Goal: Obtain resource: Obtain resource

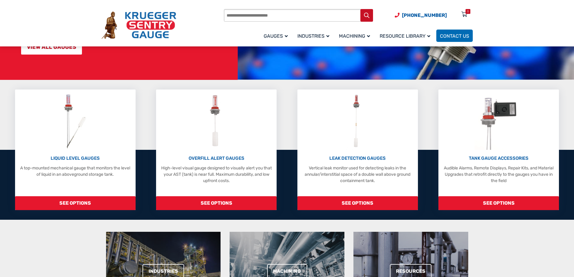
scroll to position [90, 0]
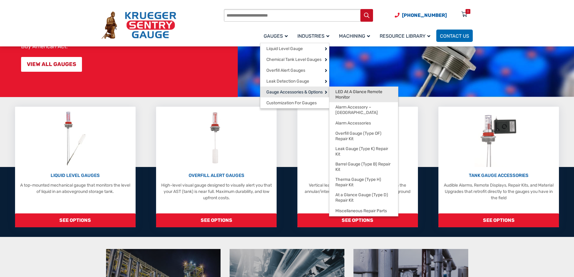
click at [353, 91] on span "LED At A Glance Remote Monitor" at bounding box center [363, 94] width 57 height 11
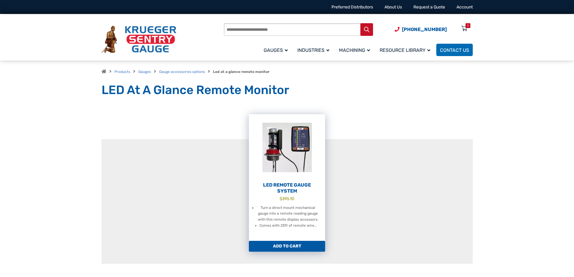
click at [295, 172] on img at bounding box center [287, 147] width 76 height 66
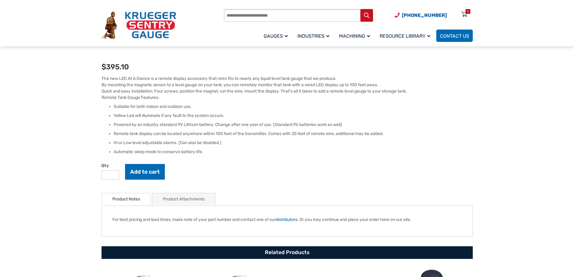
scroll to position [151, 0]
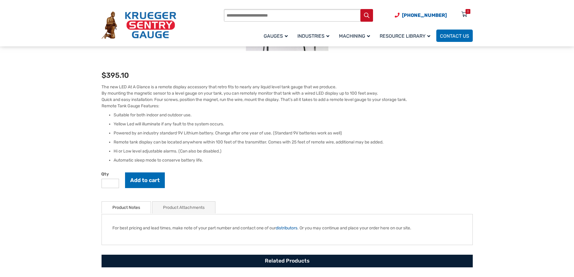
click at [184, 210] on link "Product Attachments" at bounding box center [184, 207] width 42 height 12
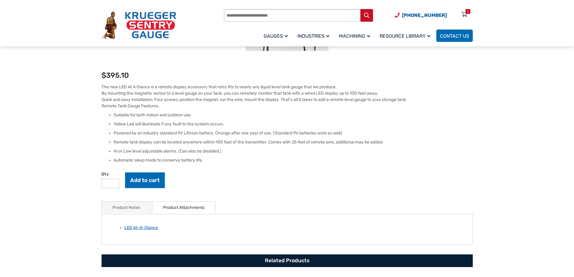
click at [140, 228] on link "LED At-A-Glance" at bounding box center [140, 227] width 33 height 5
